Goal: Share content: Share content

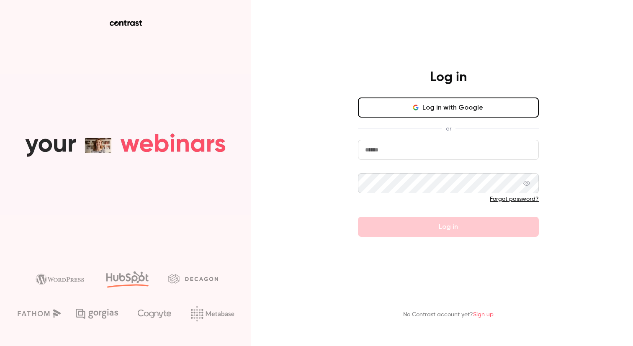
click at [454, 107] on button "Log in with Google" at bounding box center [448, 108] width 181 height 20
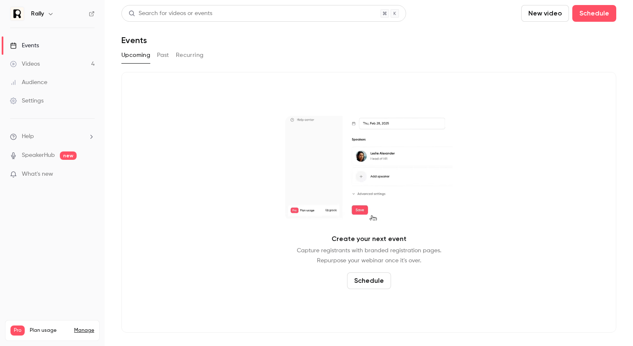
click at [51, 14] on icon "button" at bounding box center [50, 13] width 7 height 7
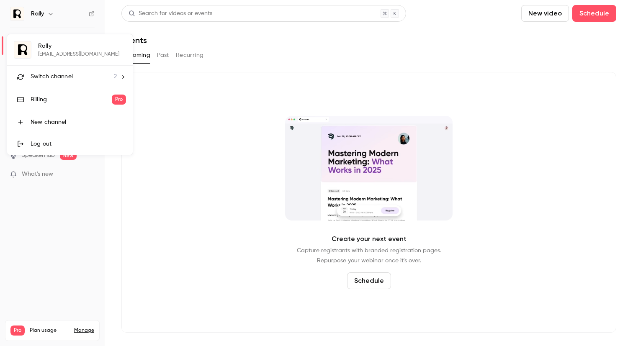
click at [64, 77] on span "Switch channel" at bounding box center [52, 76] width 42 height 9
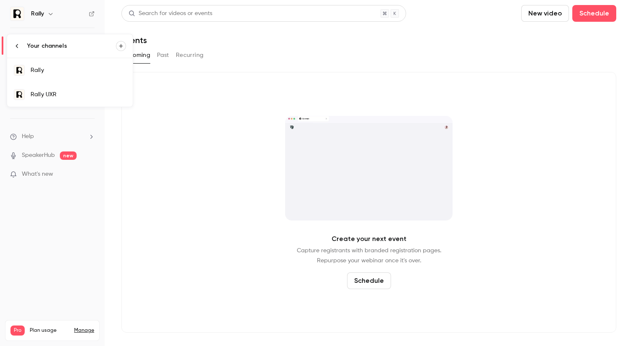
click at [56, 93] on div "Rally UXR" at bounding box center [78, 94] width 95 height 8
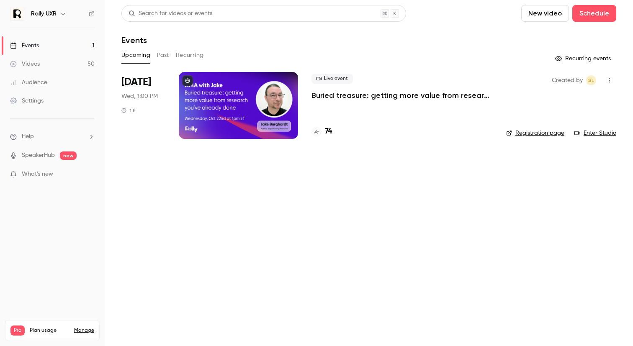
click at [160, 59] on button "Past" at bounding box center [163, 55] width 12 height 13
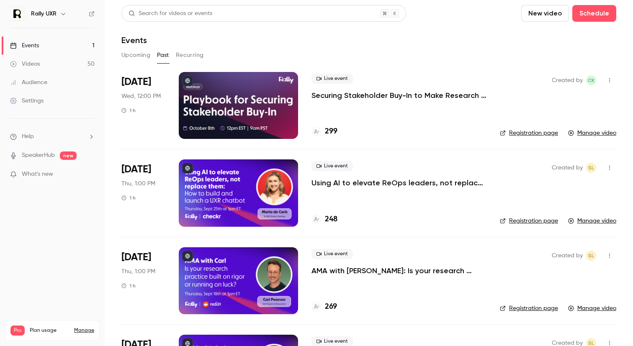
click at [262, 106] on div at bounding box center [238, 105] width 119 height 67
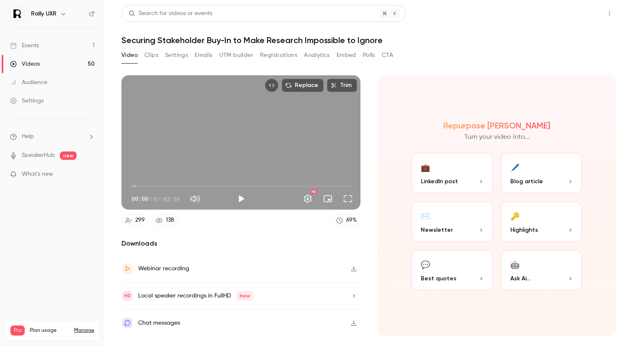
click at [573, 18] on button "Share" at bounding box center [579, 13] width 33 height 17
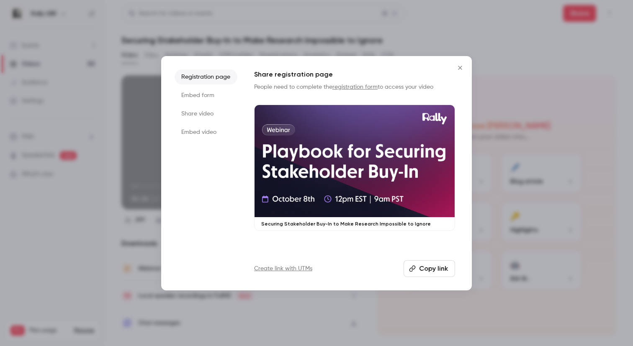
click at [208, 131] on li "Embed video" at bounding box center [206, 132] width 63 height 15
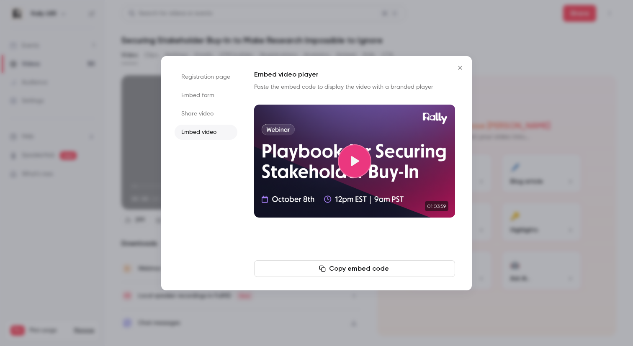
click at [203, 95] on li "Embed form" at bounding box center [206, 95] width 63 height 15
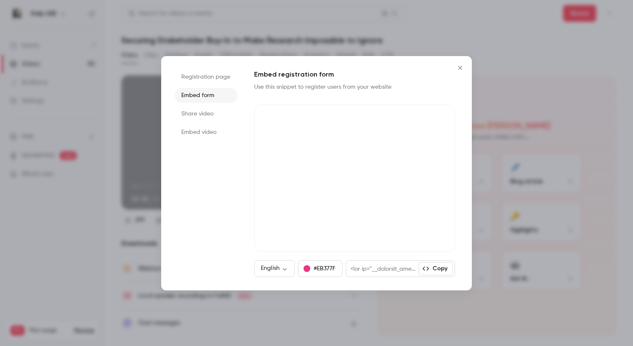
click at [206, 127] on li "Embed video" at bounding box center [206, 132] width 63 height 15
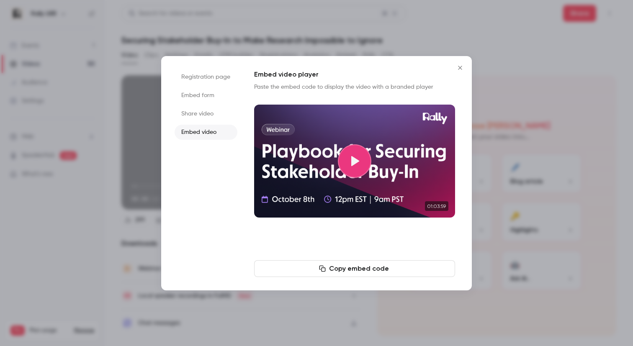
click at [213, 102] on li "Embed form" at bounding box center [206, 95] width 63 height 15
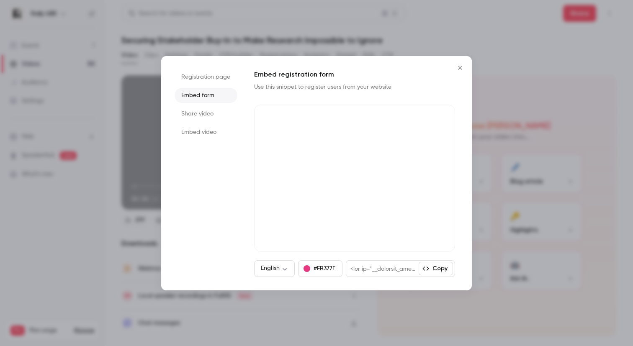
click at [205, 132] on li "Embed video" at bounding box center [206, 132] width 63 height 15
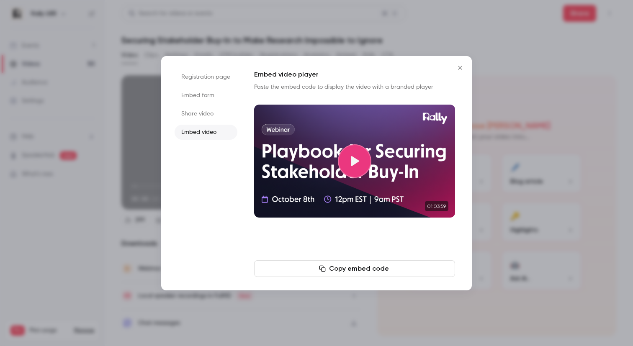
click at [372, 265] on button "Copy embed code" at bounding box center [354, 269] width 201 height 17
click at [460, 67] on icon "Close" at bounding box center [460, 68] width 4 height 4
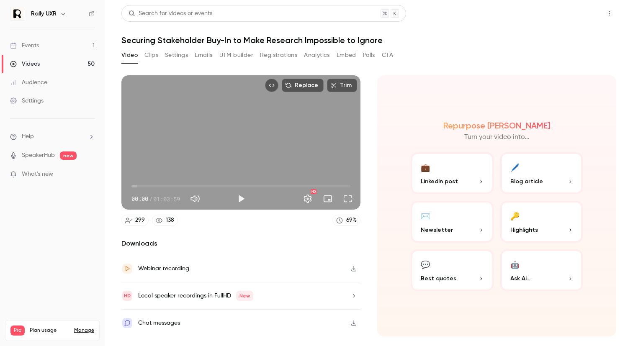
click at [578, 17] on button "Share" at bounding box center [579, 13] width 33 height 17
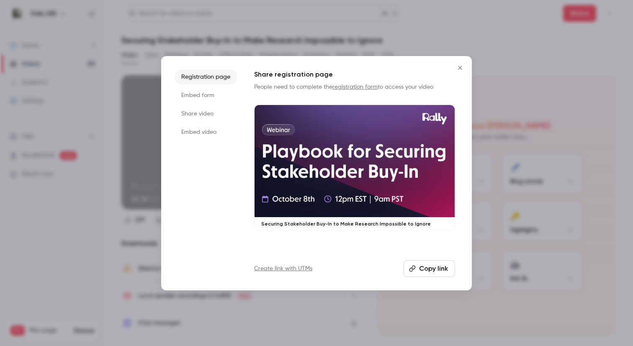
click at [205, 115] on li "Share video" at bounding box center [206, 113] width 63 height 15
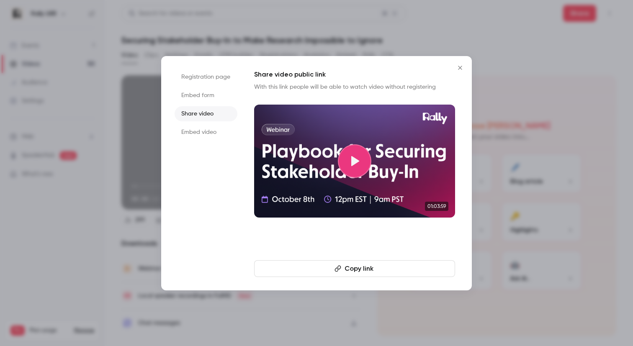
click at [353, 270] on button "Copy link" at bounding box center [354, 269] width 201 height 17
click at [459, 69] on icon "Close" at bounding box center [460, 67] width 10 height 7
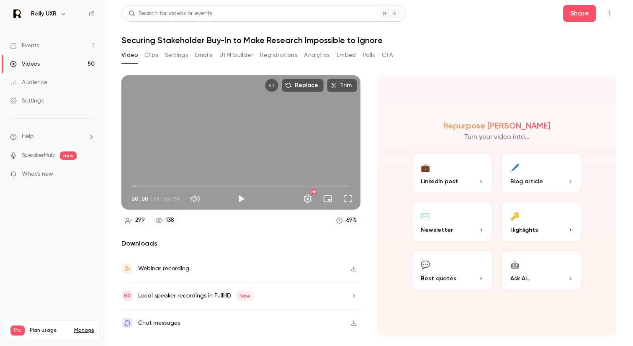
click at [173, 57] on button "Settings" at bounding box center [176, 55] width 23 height 13
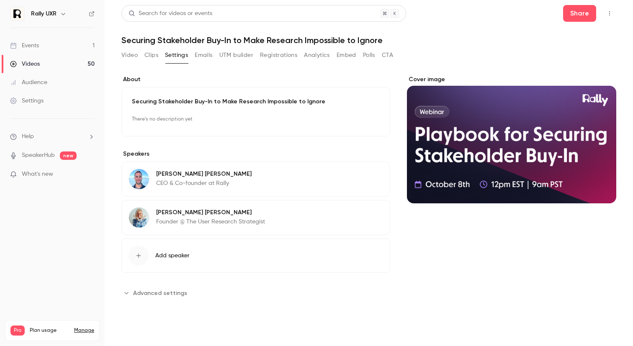
click at [149, 59] on button "Clips" at bounding box center [151, 55] width 14 height 13
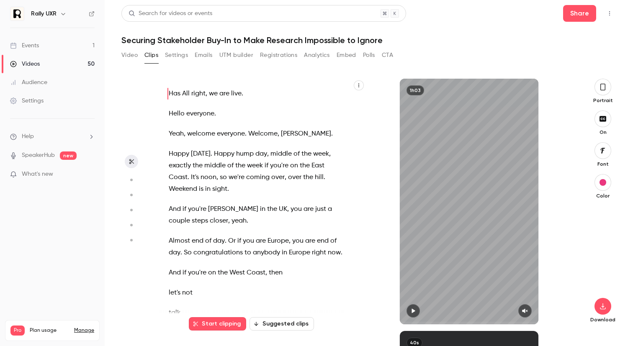
scroll to position [5756, 0]
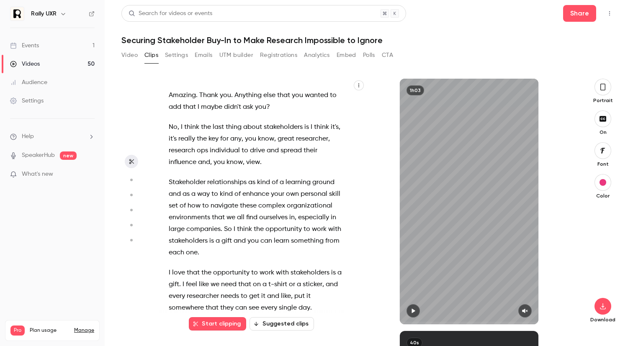
click at [47, 19] on div "Rally UXR" at bounding box center [52, 14] width 85 height 14
click at [35, 49] on div "Events" at bounding box center [24, 45] width 29 height 8
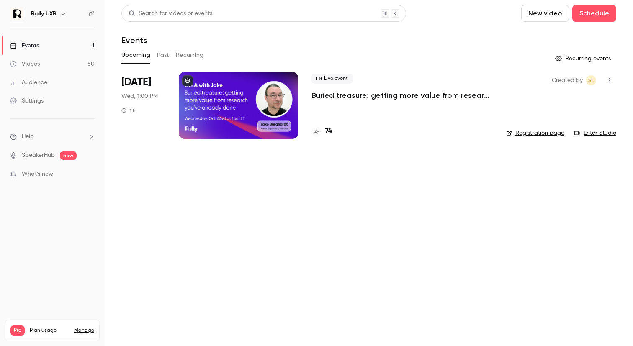
click at [228, 114] on div at bounding box center [238, 105] width 119 height 67
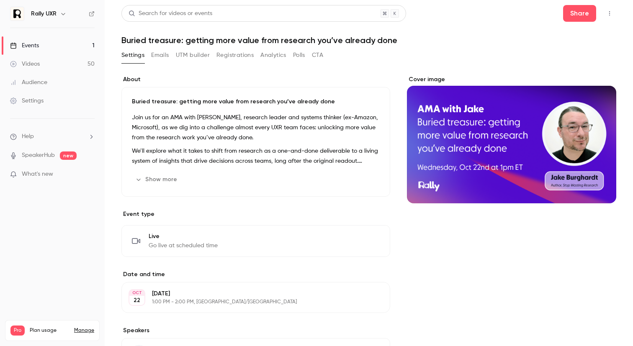
click at [162, 177] on button "Show more" at bounding box center [157, 179] width 50 height 13
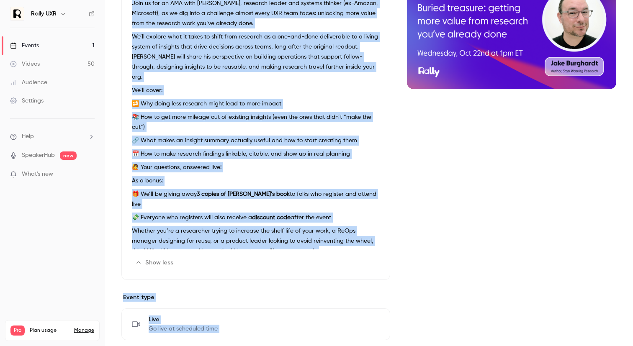
scroll to position [131, 0]
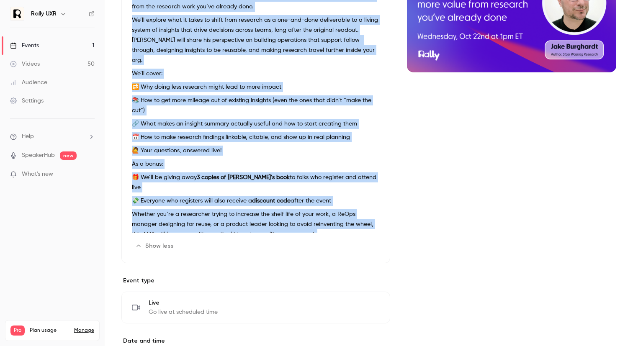
drag, startPoint x: 134, startPoint y: 101, endPoint x: 315, endPoint y: 214, distance: 213.5
click at [315, 214] on div "Buried treasure: getting more value from research you’ve already done Join us f…" at bounding box center [255, 109] width 269 height 307
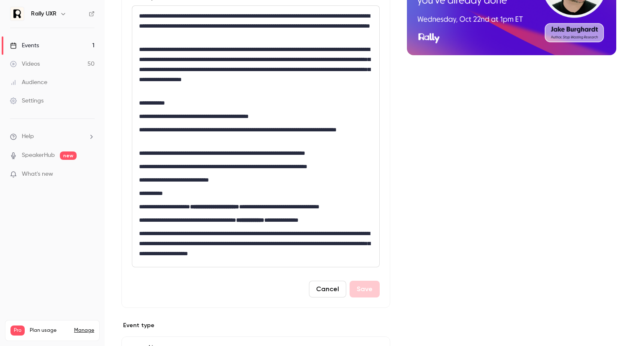
scroll to position [181, 0]
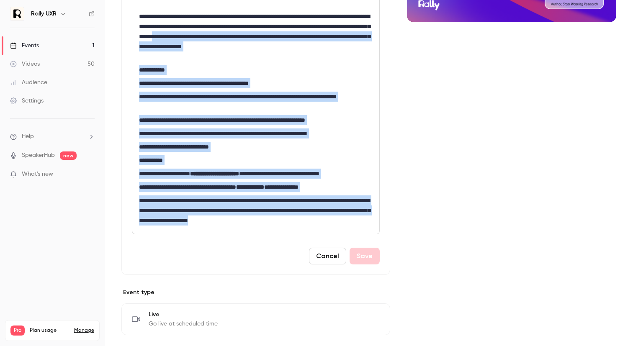
drag, startPoint x: 348, startPoint y: 217, endPoint x: 283, endPoint y: 31, distance: 196.7
click at [283, 31] on div "**********" at bounding box center [255, 103] width 247 height 261
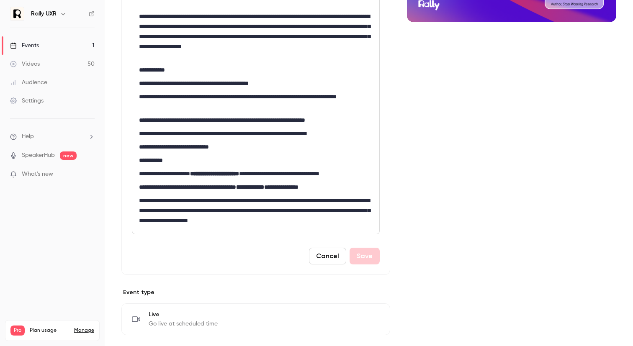
click at [279, 137] on p "**********" at bounding box center [256, 134] width 234 height 10
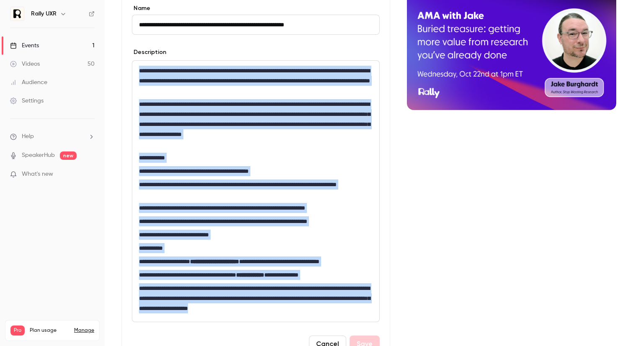
scroll to position [75, 0]
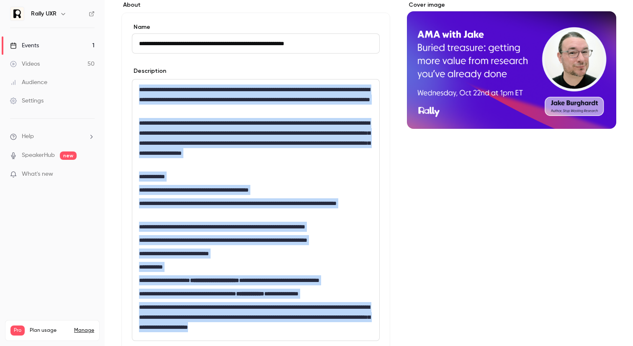
drag, startPoint x: 353, startPoint y: 177, endPoint x: 137, endPoint y: 91, distance: 232.9
click at [137, 91] on div "**********" at bounding box center [255, 210] width 247 height 261
copy div "**********"
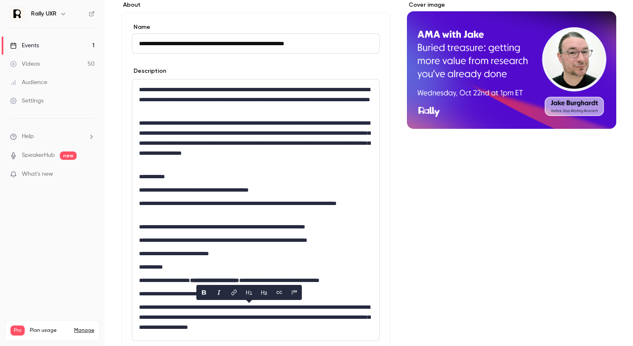
click at [341, 112] on p "**********" at bounding box center [256, 100] width 234 height 30
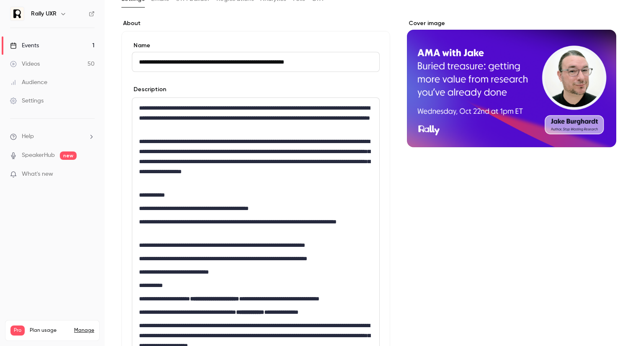
scroll to position [0, 0]
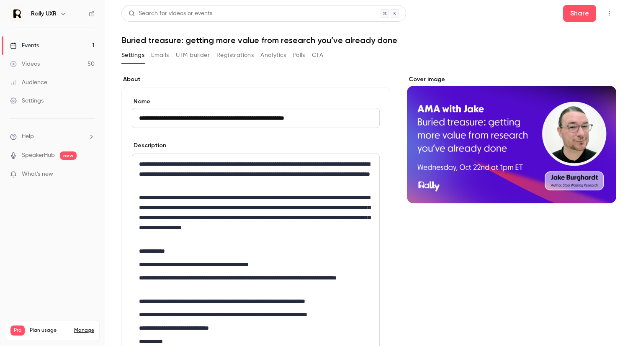
click at [235, 54] on button "Registrations" at bounding box center [235, 55] width 37 height 13
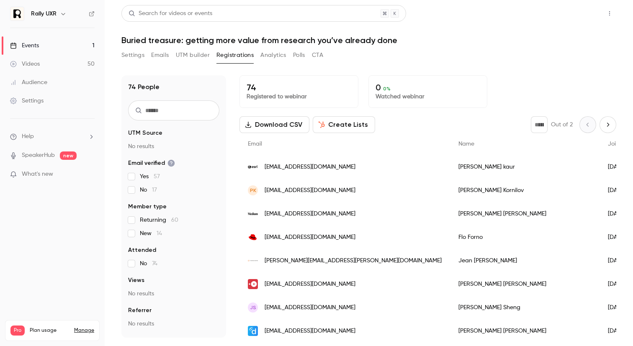
click at [581, 15] on button "Share" at bounding box center [579, 13] width 33 height 17
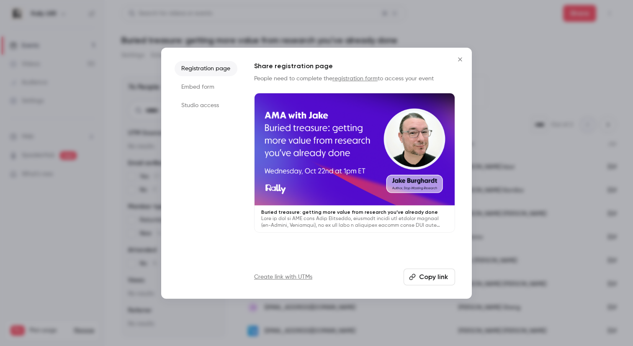
click at [425, 277] on button "Copy link" at bounding box center [430, 277] width 52 height 17
click at [462, 56] on button "Close" at bounding box center [460, 59] width 17 height 17
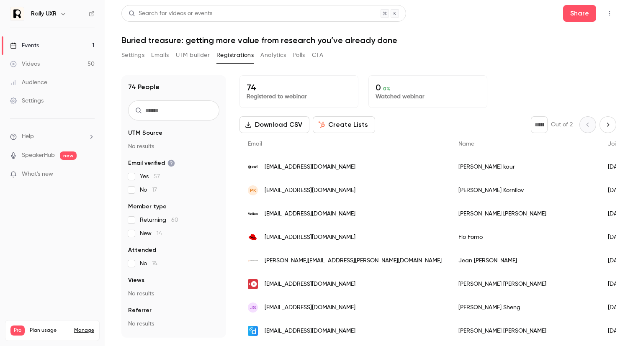
click at [139, 52] on button "Settings" at bounding box center [132, 55] width 23 height 13
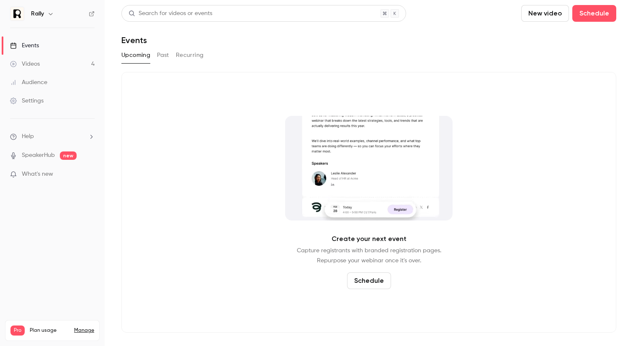
click at [165, 56] on button "Past" at bounding box center [163, 55] width 12 height 13
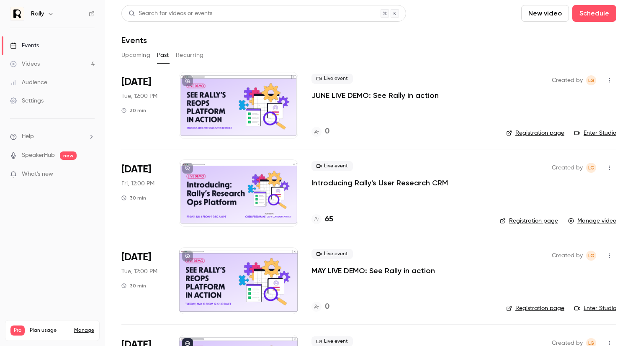
click at [39, 18] on div "Rally" at bounding box center [56, 14] width 51 height 10
click at [47, 13] on icon "button" at bounding box center [50, 13] width 7 height 7
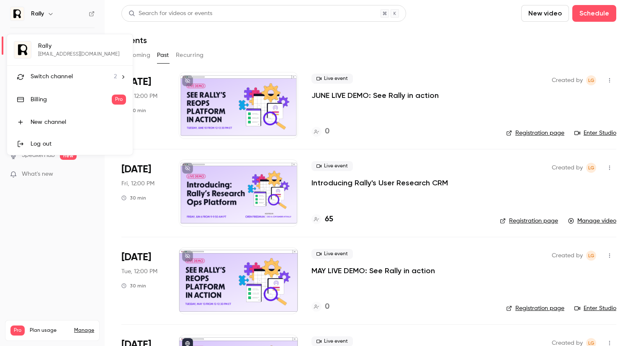
click at [56, 81] on span "Switch channel" at bounding box center [52, 76] width 42 height 9
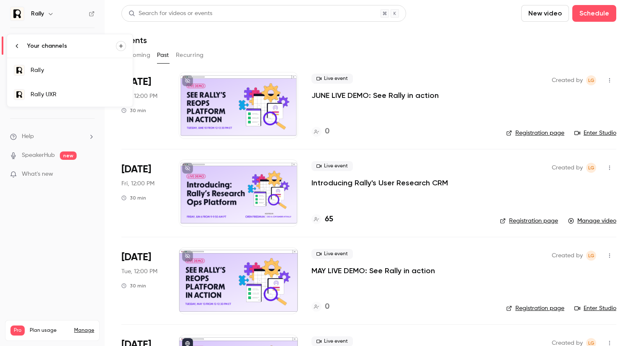
click at [65, 95] on div "Rally UXR" at bounding box center [78, 94] width 95 height 8
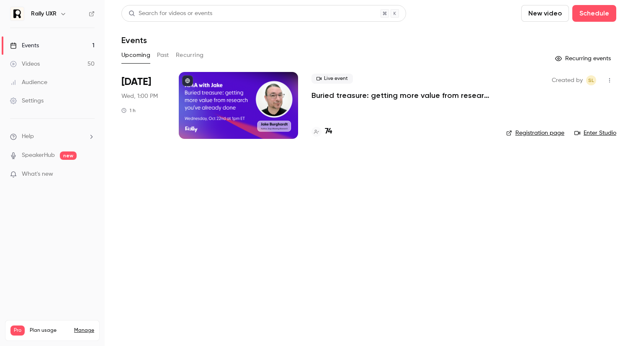
click at [162, 54] on button "Past" at bounding box center [163, 55] width 12 height 13
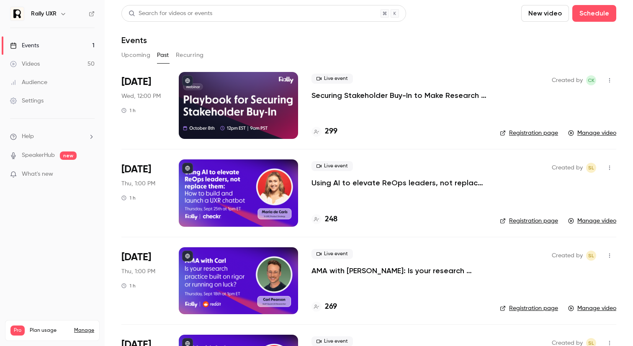
click at [126, 57] on button "Upcoming" at bounding box center [135, 55] width 29 height 13
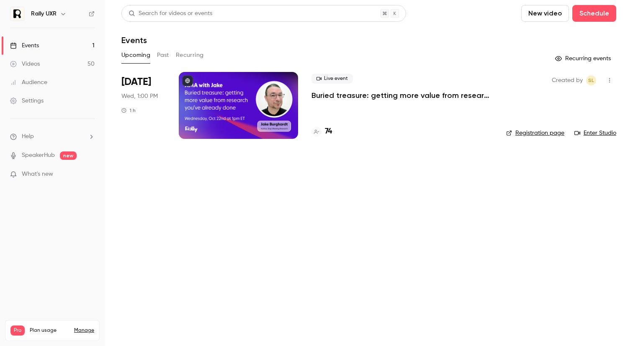
click at [159, 55] on button "Past" at bounding box center [163, 55] width 12 height 13
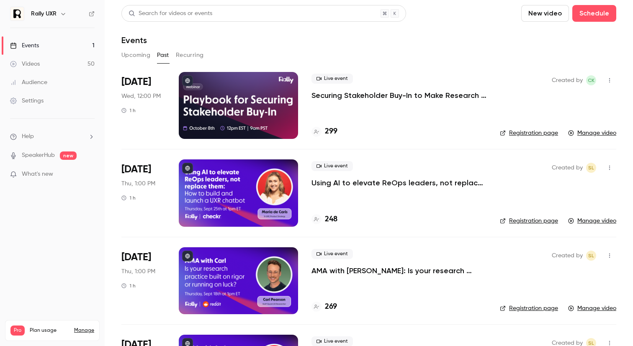
click at [272, 103] on div at bounding box center [238, 105] width 119 height 67
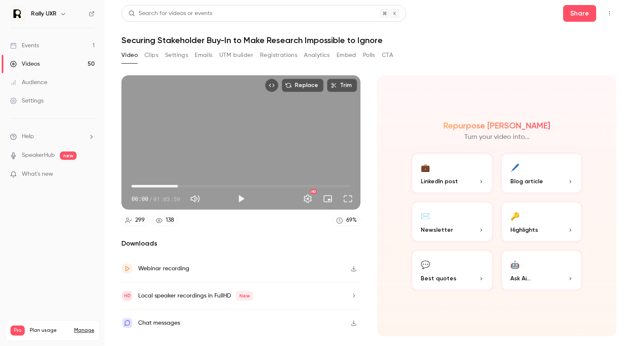
click at [178, 186] on span "13:34" at bounding box center [241, 186] width 219 height 13
click at [165, 186] on span "13:34" at bounding box center [241, 186] width 219 height 13
click at [201, 183] on span "09:40" at bounding box center [241, 186] width 219 height 13
click at [187, 183] on span "16:09" at bounding box center [241, 186] width 219 height 13
click at [160, 183] on span "08:26" at bounding box center [241, 186] width 219 height 13
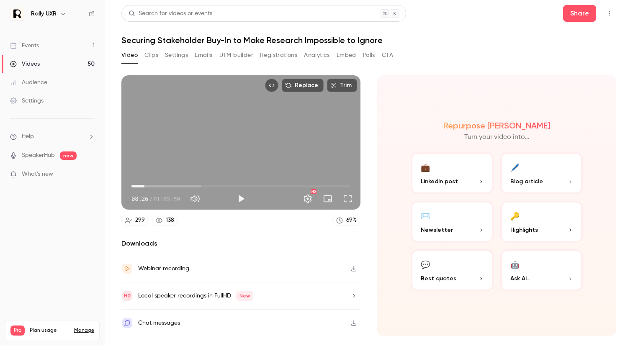
click at [144, 183] on span "03:47" at bounding box center [241, 186] width 219 height 13
click at [150, 185] on span "05:30" at bounding box center [241, 186] width 219 height 13
click at [155, 186] on span "05:30" at bounding box center [241, 186] width 219 height 13
click at [162, 186] on span "08:56" at bounding box center [241, 186] width 219 height 13
click at [345, 195] on button "Full screen" at bounding box center [348, 199] width 17 height 17
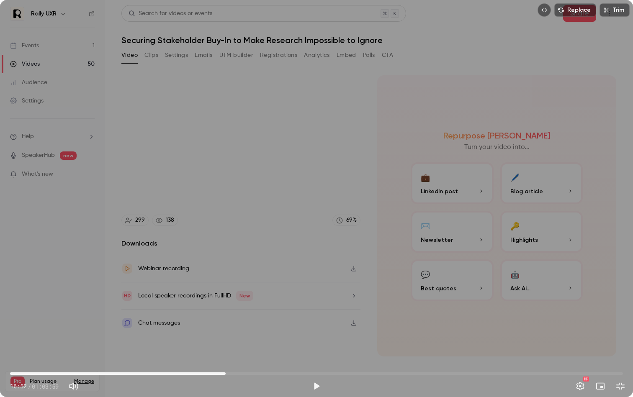
drag, startPoint x: 97, startPoint y: 374, endPoint x: 228, endPoint y: 372, distance: 131.5
click at [227, 346] on span "22:30" at bounding box center [225, 374] width 3 height 3
drag, startPoint x: 228, startPoint y: 372, endPoint x: 343, endPoint y: 373, distance: 115.2
click at [343, 346] on span "34:37" at bounding box center [341, 374] width 3 height 3
drag, startPoint x: 345, startPoint y: 375, endPoint x: 379, endPoint y: 375, distance: 34.3
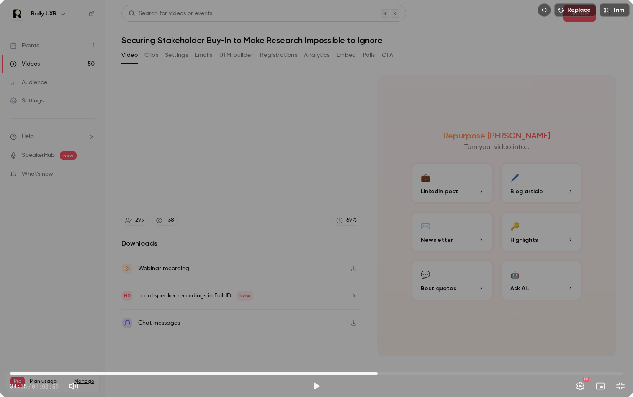
click at [379, 346] on span "38:22" at bounding box center [378, 374] width 3 height 3
drag, startPoint x: 379, startPoint y: 375, endPoint x: 368, endPoint y: 375, distance: 11.3
click at [368, 346] on span "37:19" at bounding box center [367, 374] width 3 height 3
drag, startPoint x: 368, startPoint y: 375, endPoint x: 403, endPoint y: 374, distance: 35.6
click at [403, 346] on span "41:02" at bounding box center [403, 374] width 3 height 3
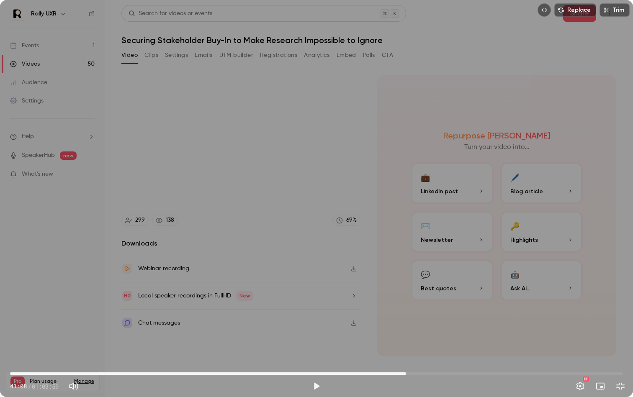
drag, startPoint x: 403, startPoint y: 374, endPoint x: 418, endPoint y: 374, distance: 14.2
click at [408, 346] on span "41:21" at bounding box center [406, 374] width 3 height 3
drag, startPoint x: 418, startPoint y: 374, endPoint x: 438, endPoint y: 374, distance: 20.1
click at [439, 346] on span "44:48" at bounding box center [439, 374] width 3 height 3
drag, startPoint x: 438, startPoint y: 374, endPoint x: 452, endPoint y: 374, distance: 14.2
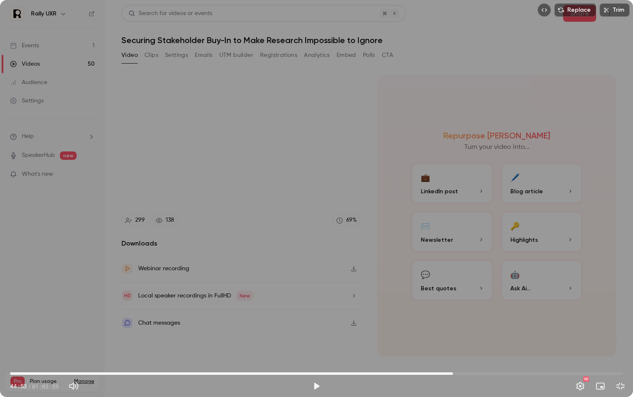
click at [453, 346] on span "46:14" at bounding box center [453, 374] width 3 height 3
drag, startPoint x: 452, startPoint y: 374, endPoint x: 476, endPoint y: 373, distance: 23.5
click at [463, 346] on span "47:10" at bounding box center [462, 374] width 3 height 3
drag, startPoint x: 476, startPoint y: 373, endPoint x: 486, endPoint y: 372, distance: 10.5
click at [486, 346] on span "49:42" at bounding box center [486, 374] width 3 height 3
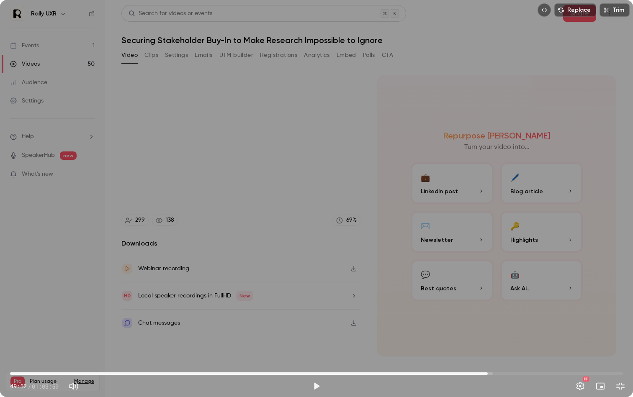
drag, startPoint x: 487, startPoint y: 373, endPoint x: 509, endPoint y: 373, distance: 21.4
click at [489, 346] on span "49:52" at bounding box center [488, 374] width 3 height 3
drag, startPoint x: 509, startPoint y: 373, endPoint x: 538, endPoint y: 372, distance: 28.9
click at [526, 346] on span "53:43" at bounding box center [525, 374] width 3 height 3
drag, startPoint x: 538, startPoint y: 372, endPoint x: 559, endPoint y: 372, distance: 20.9
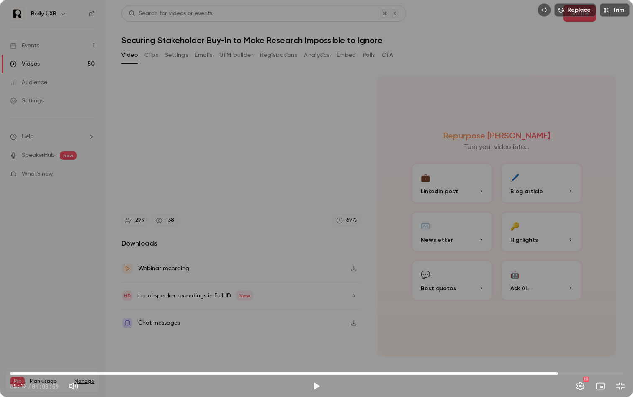
click at [559, 346] on span "57:13" at bounding box center [558, 374] width 3 height 3
drag, startPoint x: 559, startPoint y: 372, endPoint x: 105, endPoint y: 374, distance: 454.0
click at [105, 346] on span "09:52" at bounding box center [104, 374] width 3 height 3
type input "*****"
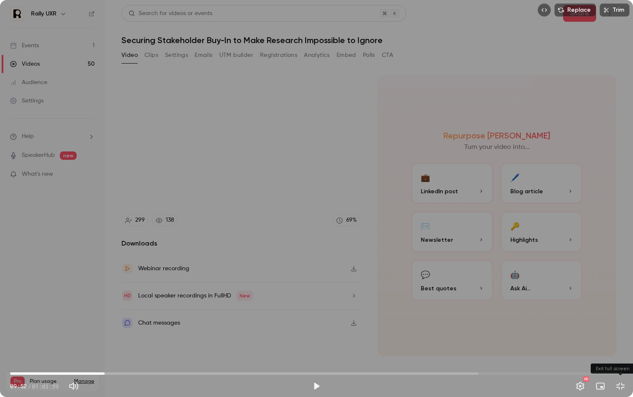
click at [622, 346] on button "Exit full screen" at bounding box center [620, 386] width 17 height 17
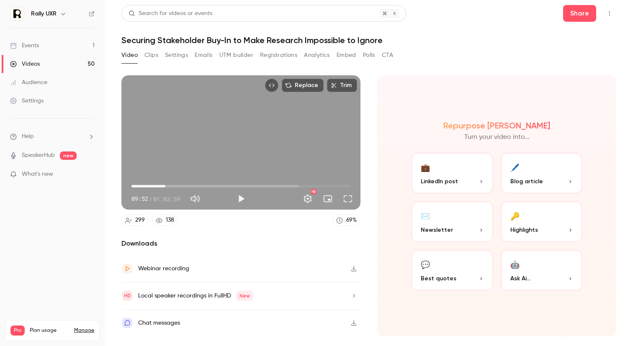
click at [307, 266] on div "Webinar recording" at bounding box center [240, 268] width 239 height 27
click at [153, 53] on button "Clips" at bounding box center [151, 55] width 14 height 13
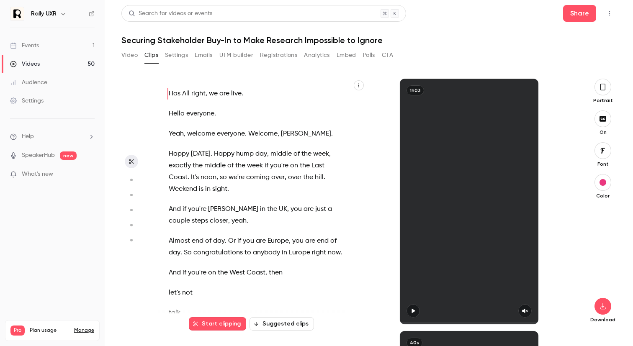
click at [183, 58] on button "Settings" at bounding box center [176, 55] width 23 height 13
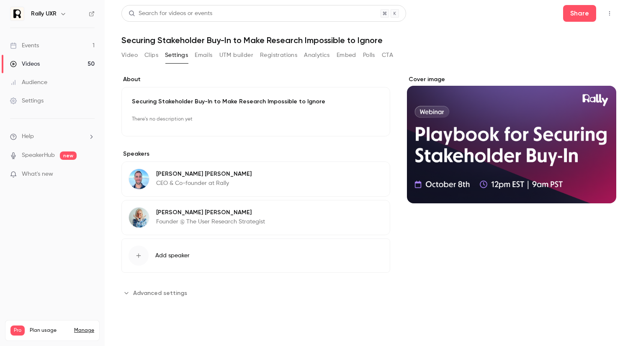
click at [168, 119] on p "There's no description yet" at bounding box center [256, 119] width 248 height 13
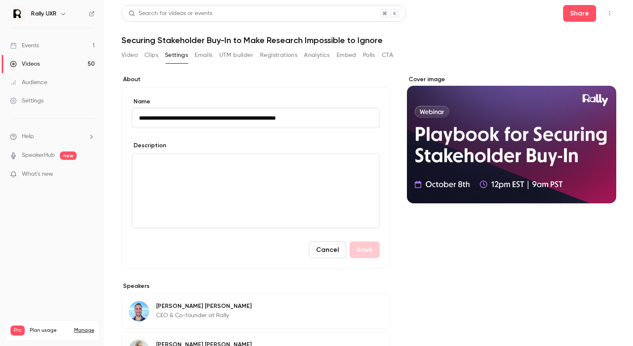
click at [242, 96] on div "**********" at bounding box center [255, 178] width 269 height 182
click at [243, 74] on div "**********" at bounding box center [368, 258] width 495 height 387
click at [320, 248] on button "Cancel" at bounding box center [327, 250] width 37 height 17
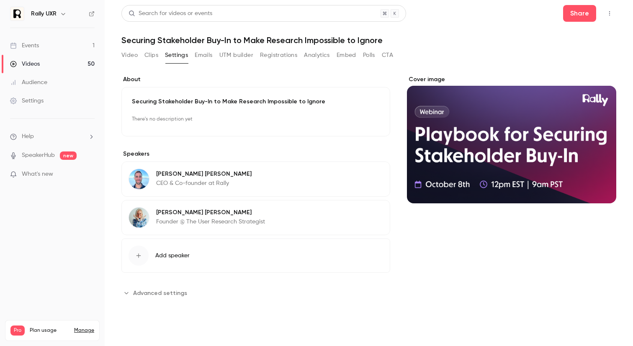
click at [145, 59] on button "Clips" at bounding box center [151, 55] width 14 height 13
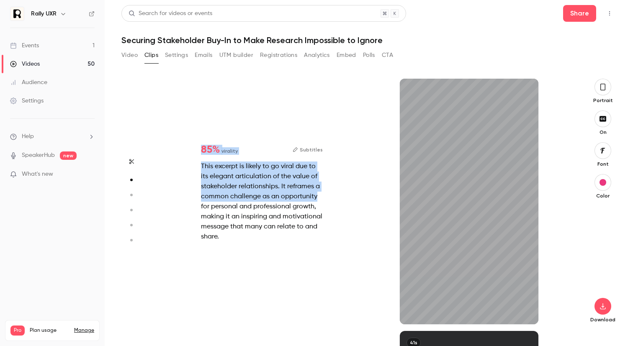
scroll to position [253, 0]
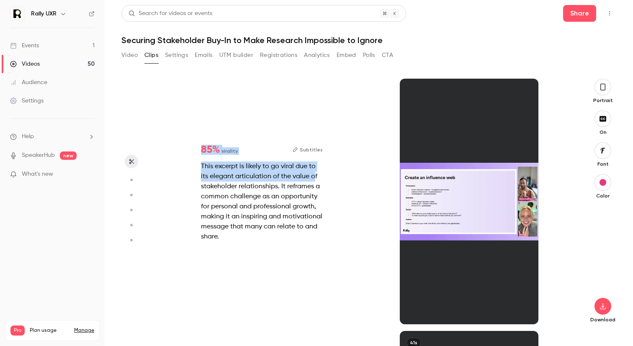
drag, startPoint x: 168, startPoint y: 95, endPoint x: 267, endPoint y: 227, distance: 164.8
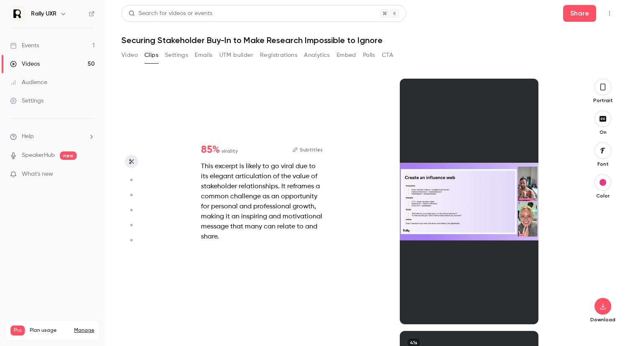
scroll to position [0, 0]
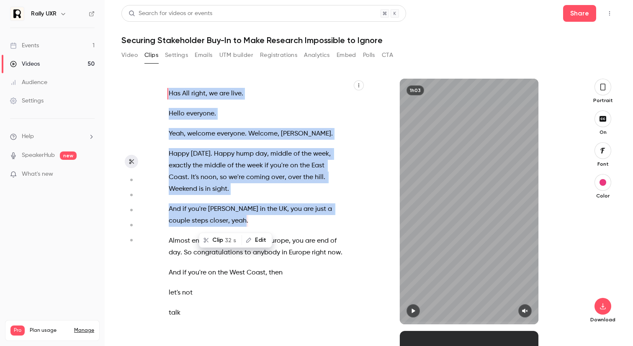
click at [291, 100] on div "Has All right , we are live . Hello everyone . Yeah , welcome everyone . [PERSO…" at bounding box center [259, 205] width 203 height 237
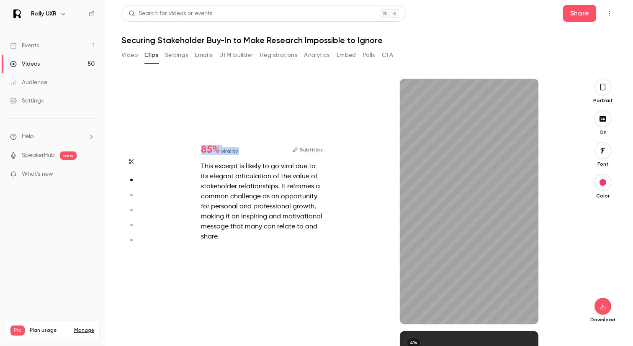
scroll to position [253, 0]
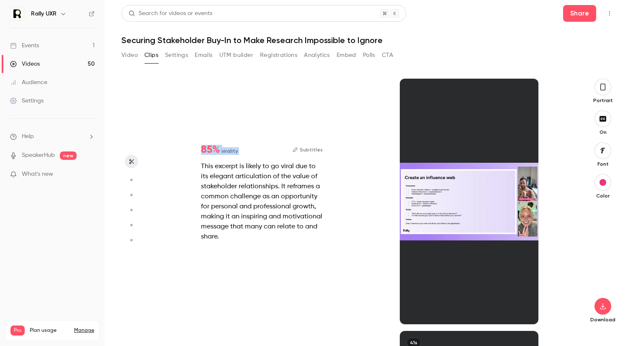
type input "*"
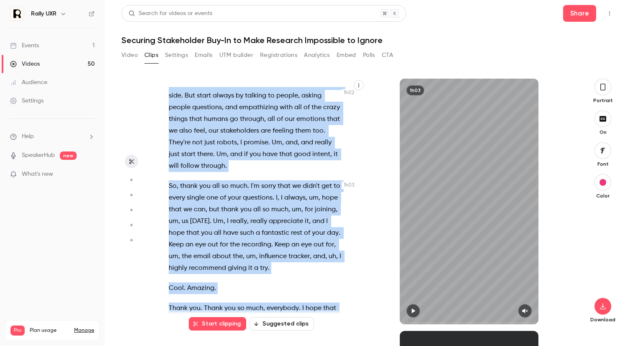
scroll to position [0, 0]
drag, startPoint x: 168, startPoint y: 93, endPoint x: 256, endPoint y: 272, distance: 198.9
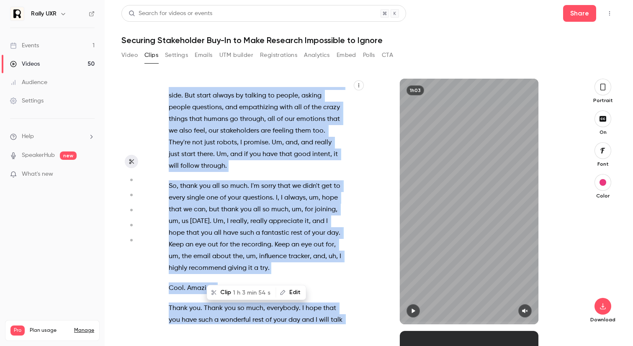
copy div "Has All right , we are live . Hello everyone . Yeah , welcome everyone . [PERSO…"
